Goal: Task Accomplishment & Management: Manage account settings

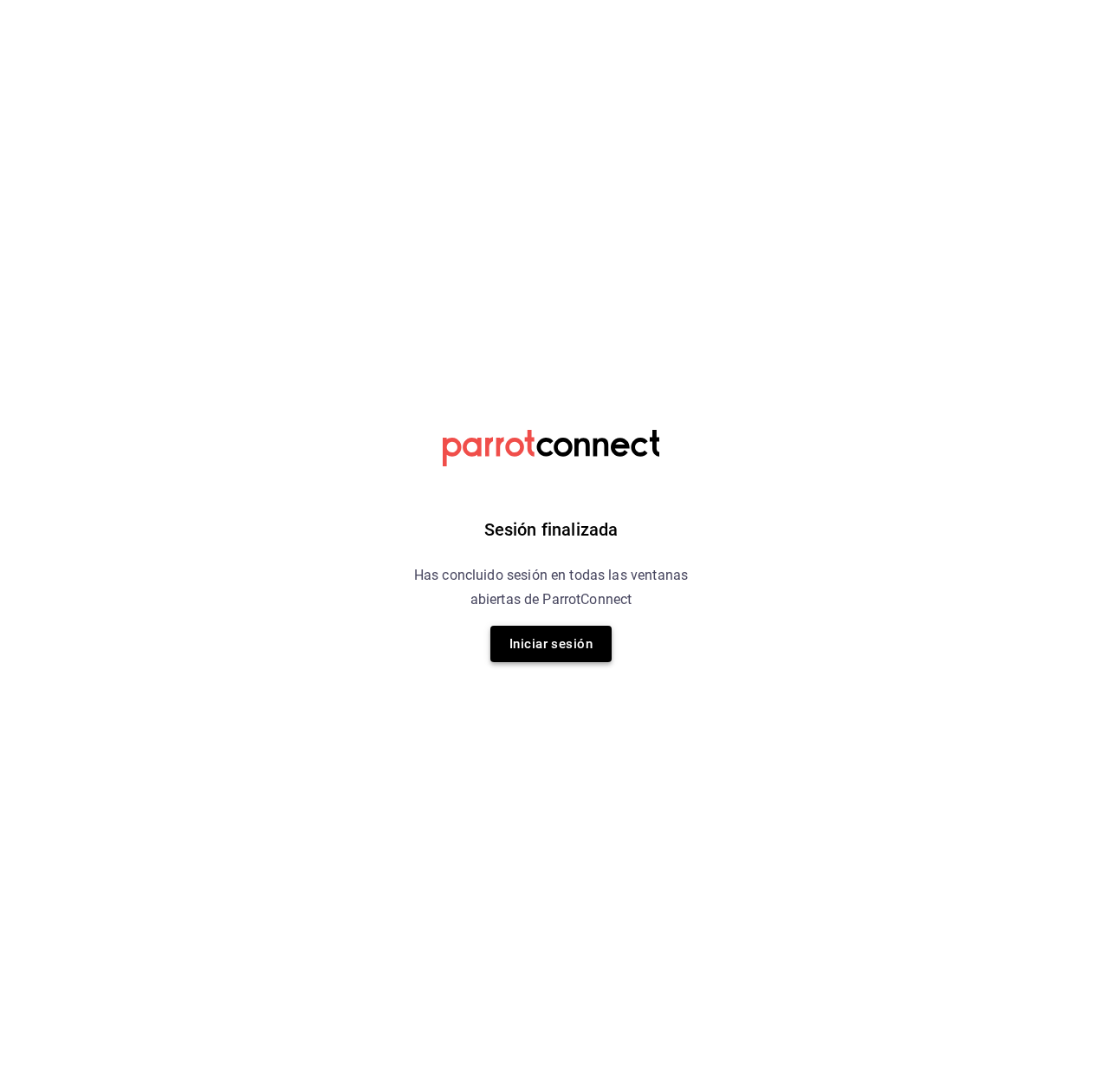
click at [563, 634] on button "Iniciar sesión" at bounding box center [551, 644] width 122 height 36
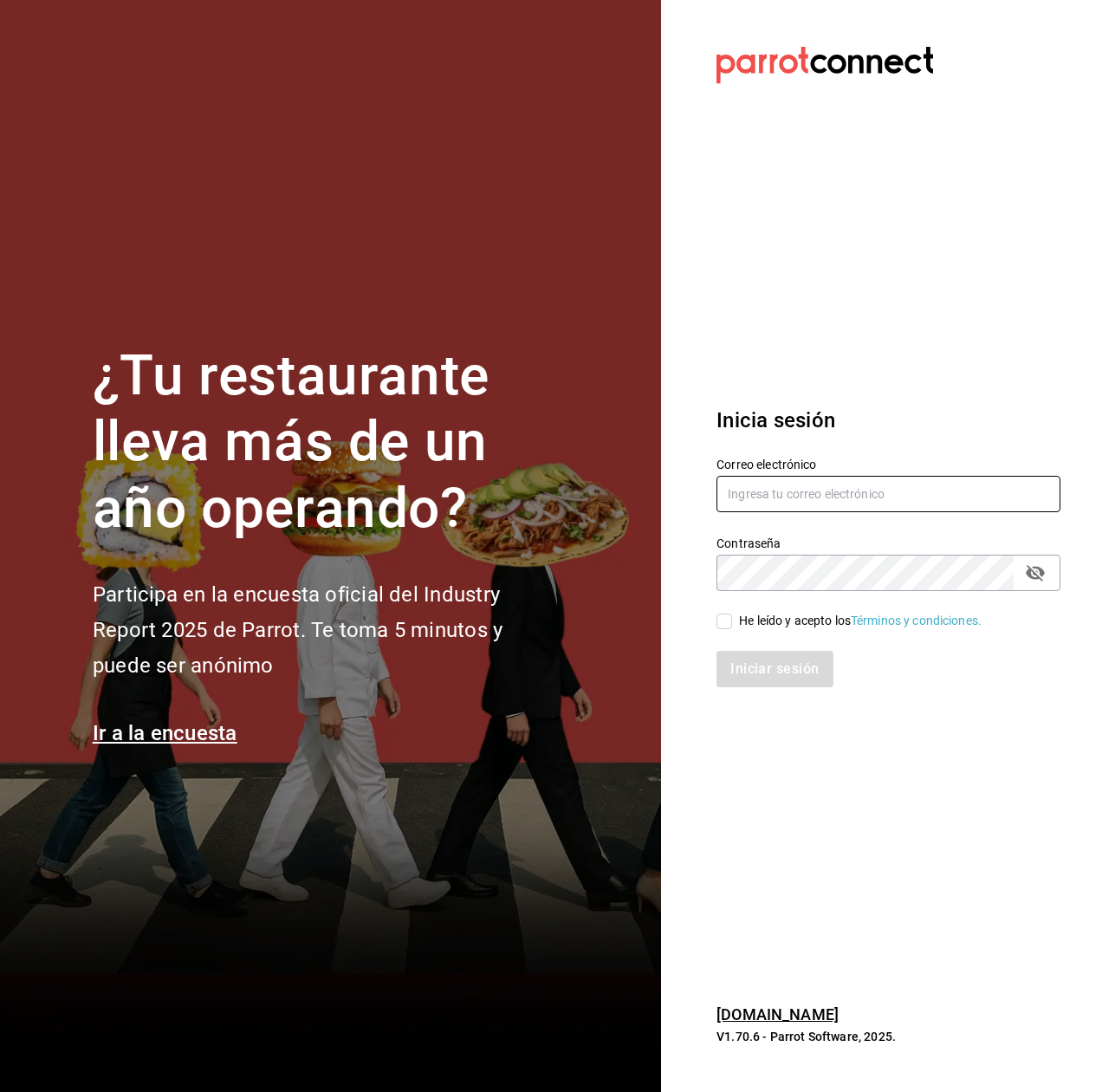
click at [835, 486] on input "text" at bounding box center [888, 493] width 344 height 36
type input "multiuser@adamanta.com"
click at [1038, 573] on icon "passwordField" at bounding box center [1035, 573] width 21 height 21
click at [828, 614] on div "He leído y acepto los Términos y condiciones." at bounding box center [859, 620] width 243 height 18
click at [732, 614] on input "He leído y acepto los Términos y condiciones." at bounding box center [724, 620] width 15 height 15
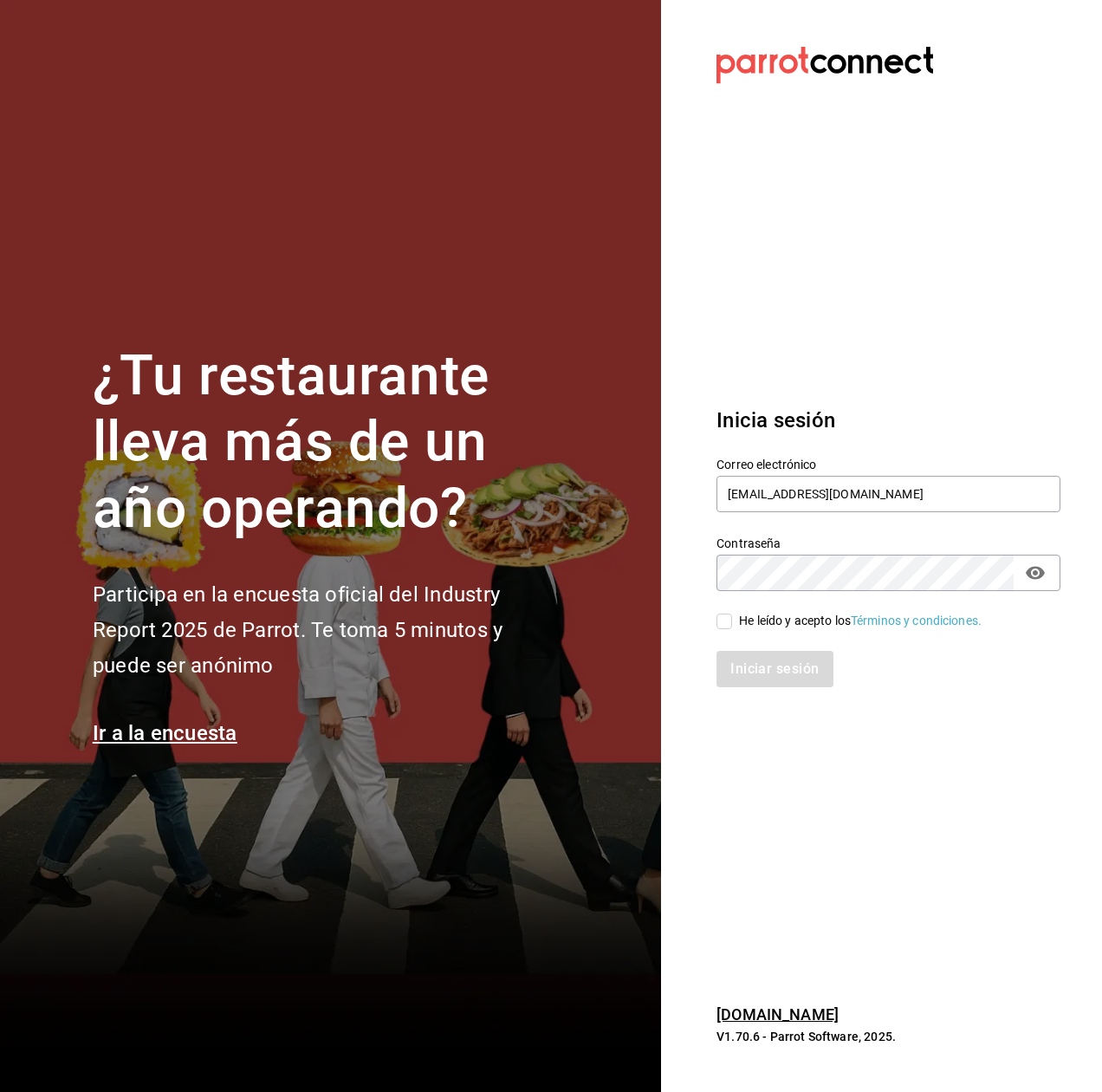
checkbox input "true"
click at [791, 646] on div "Iniciar sesión" at bounding box center [877, 657] width 364 height 57
click at [788, 663] on button "Iniciar sesión" at bounding box center [776, 669] width 118 height 36
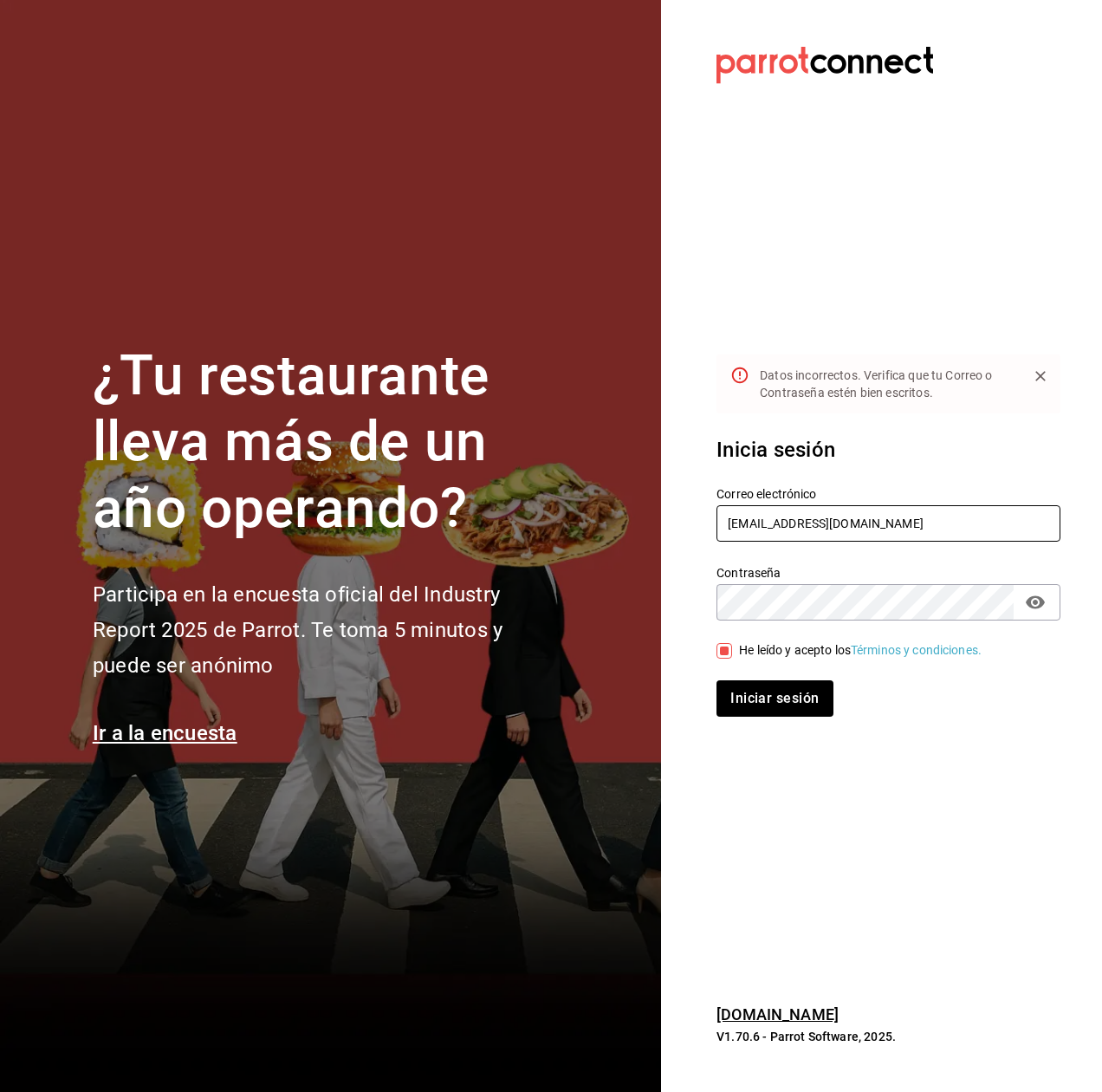
click at [940, 528] on input "multiuser@adamanta.com" at bounding box center [888, 523] width 344 height 36
click at [794, 691] on button "Iniciar sesión" at bounding box center [776, 698] width 118 height 36
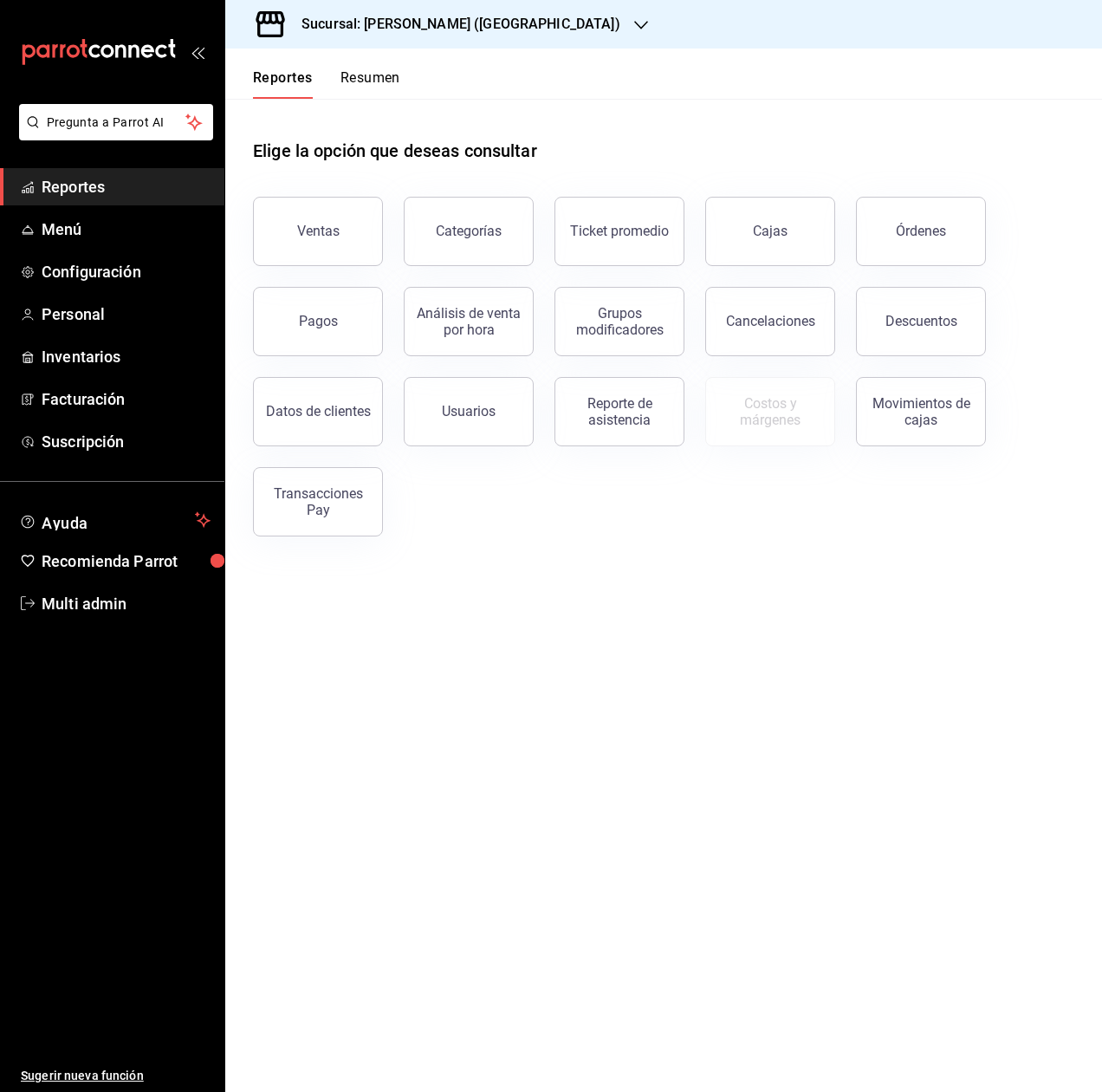
click at [403, 32] on h3 "Sucursal: Adamanta Gonzalitos (NL)" at bounding box center [454, 23] width 333 height 21
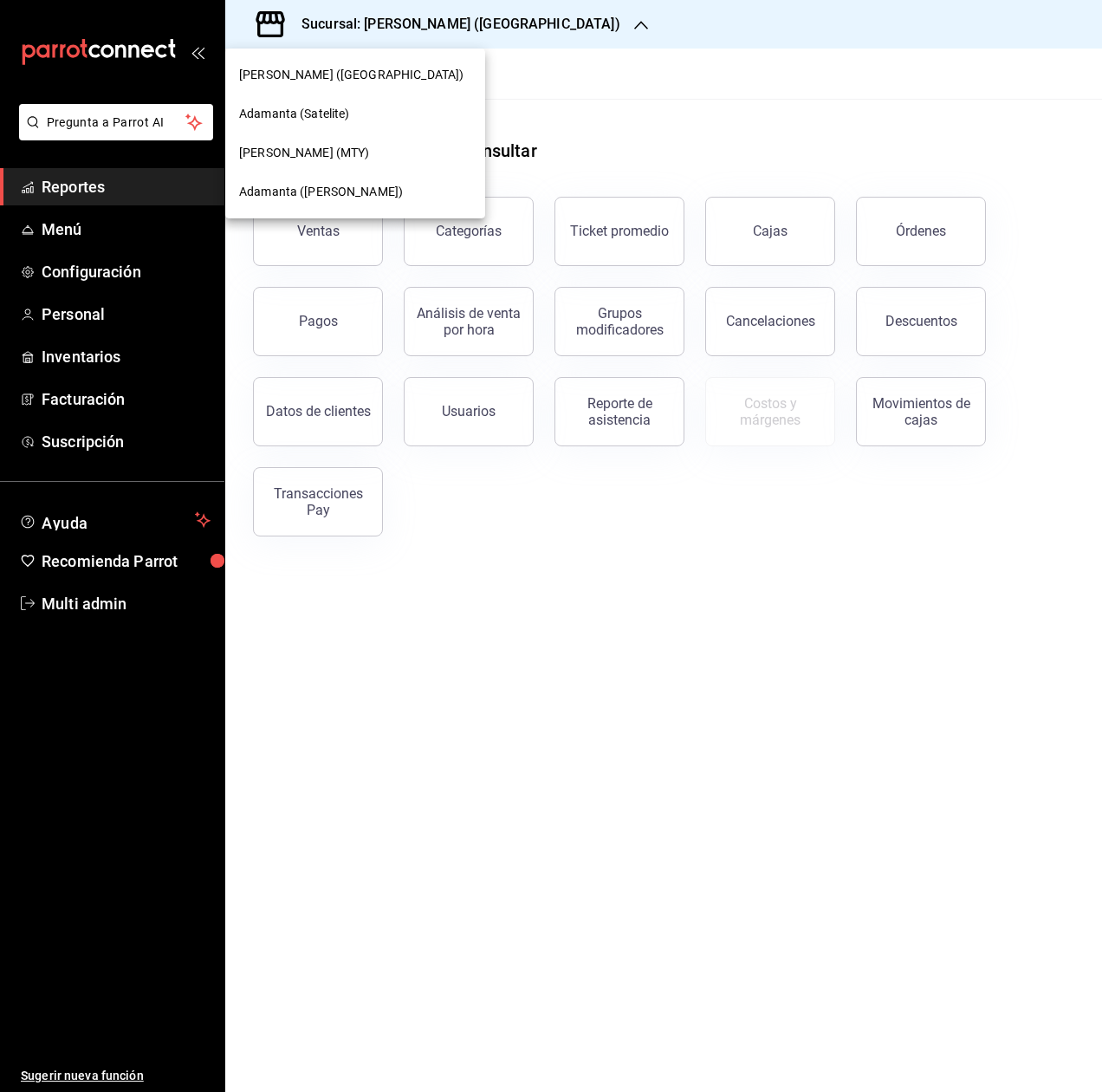
click at [395, 107] on div "Adamanta (Satelite)" at bounding box center [354, 114] width 232 height 18
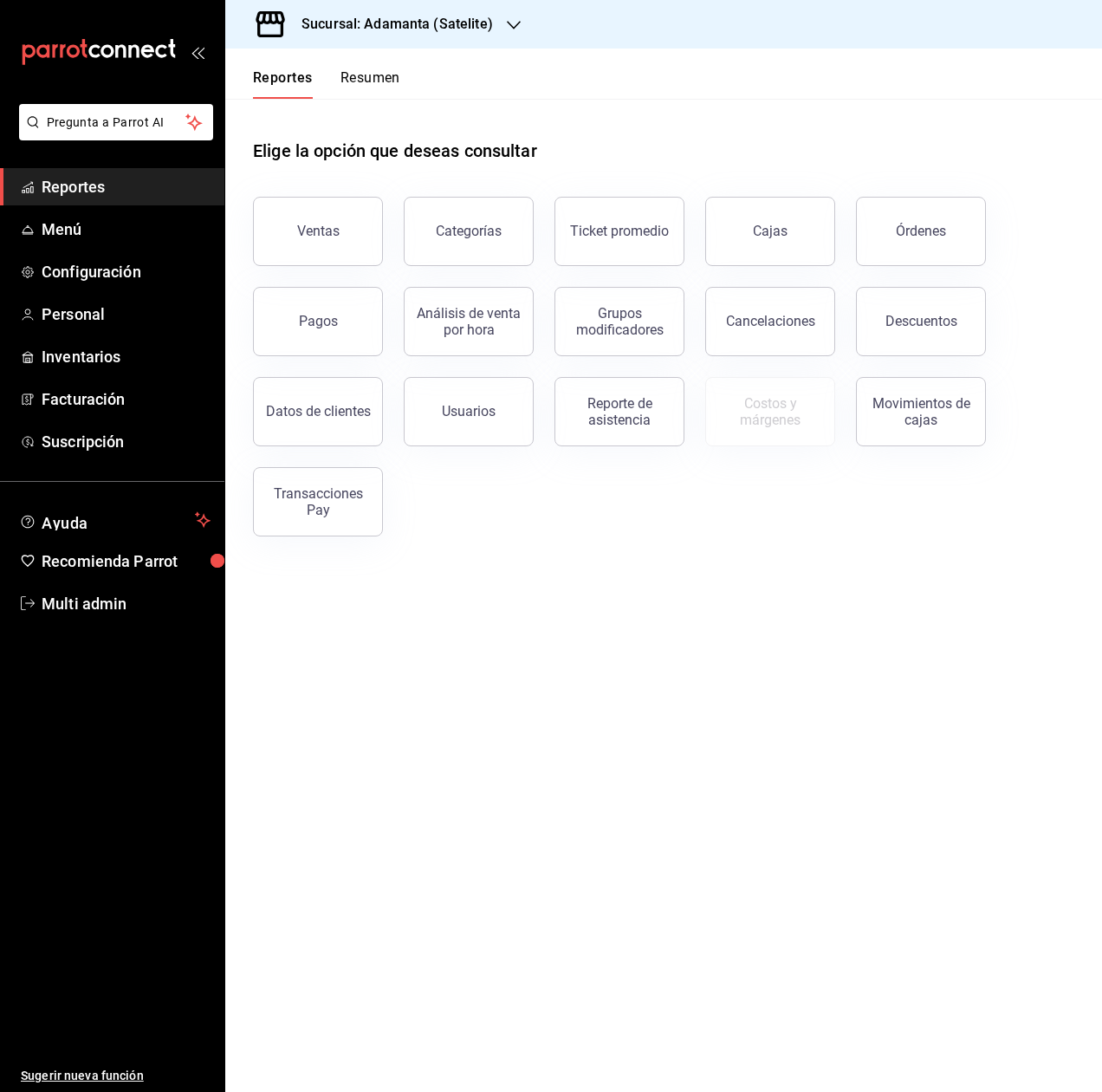
click at [346, 79] on button "Resumen" at bounding box center [371, 84] width 60 height 30
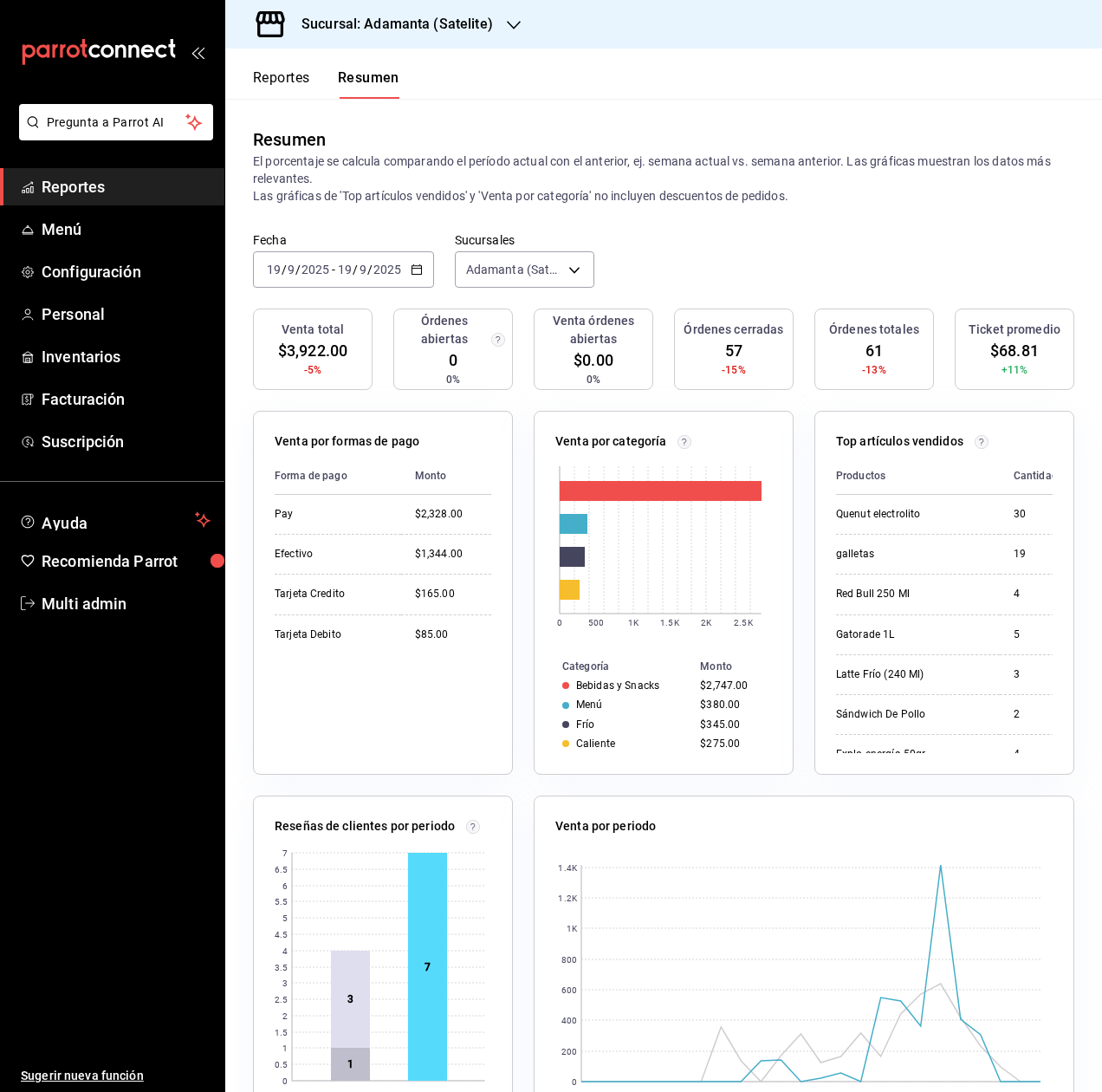
click at [454, 735] on div "Forma de pago Monto Pay $2,328.00 Efectivo $1,344.00 Tarjeta Credito $165.00 Ta…" at bounding box center [383, 605] width 216 height 296
